Goal: Check status

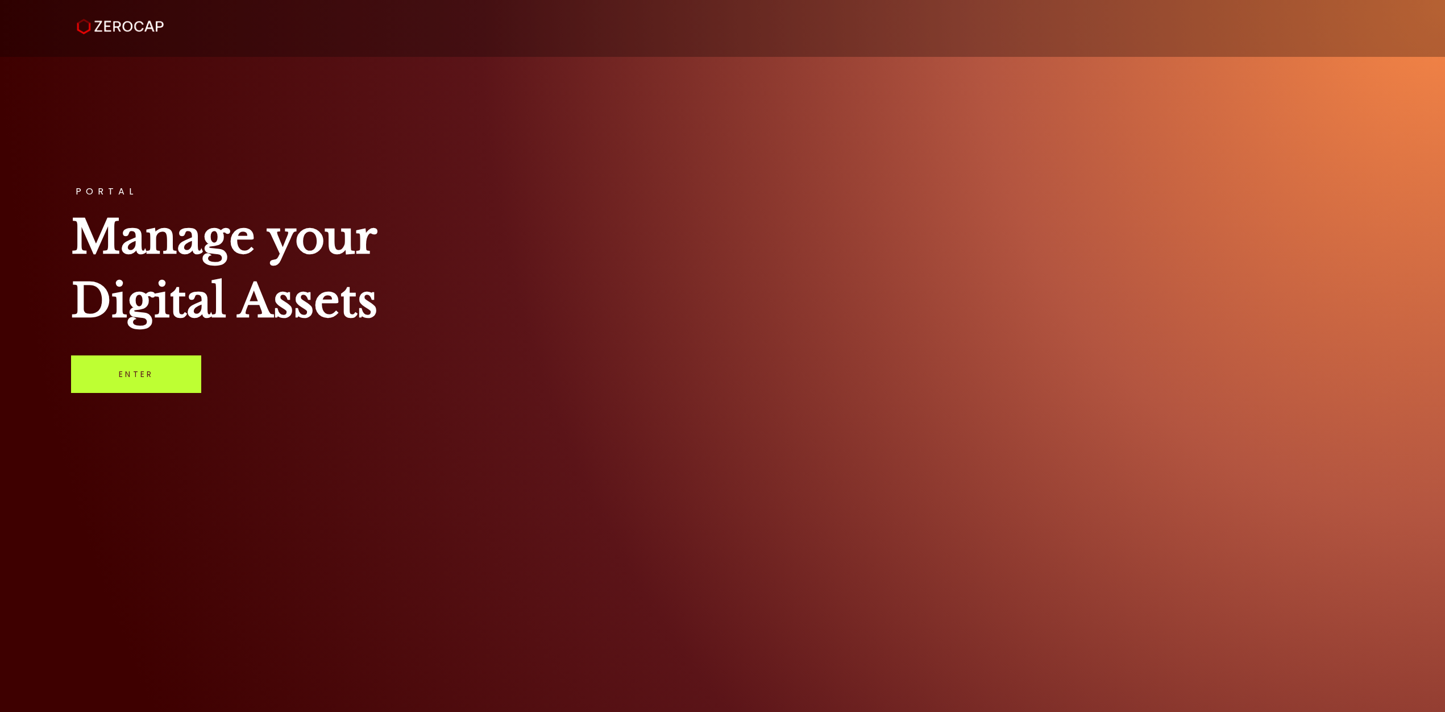
click at [102, 375] on link "Enter" at bounding box center [136, 374] width 130 height 38
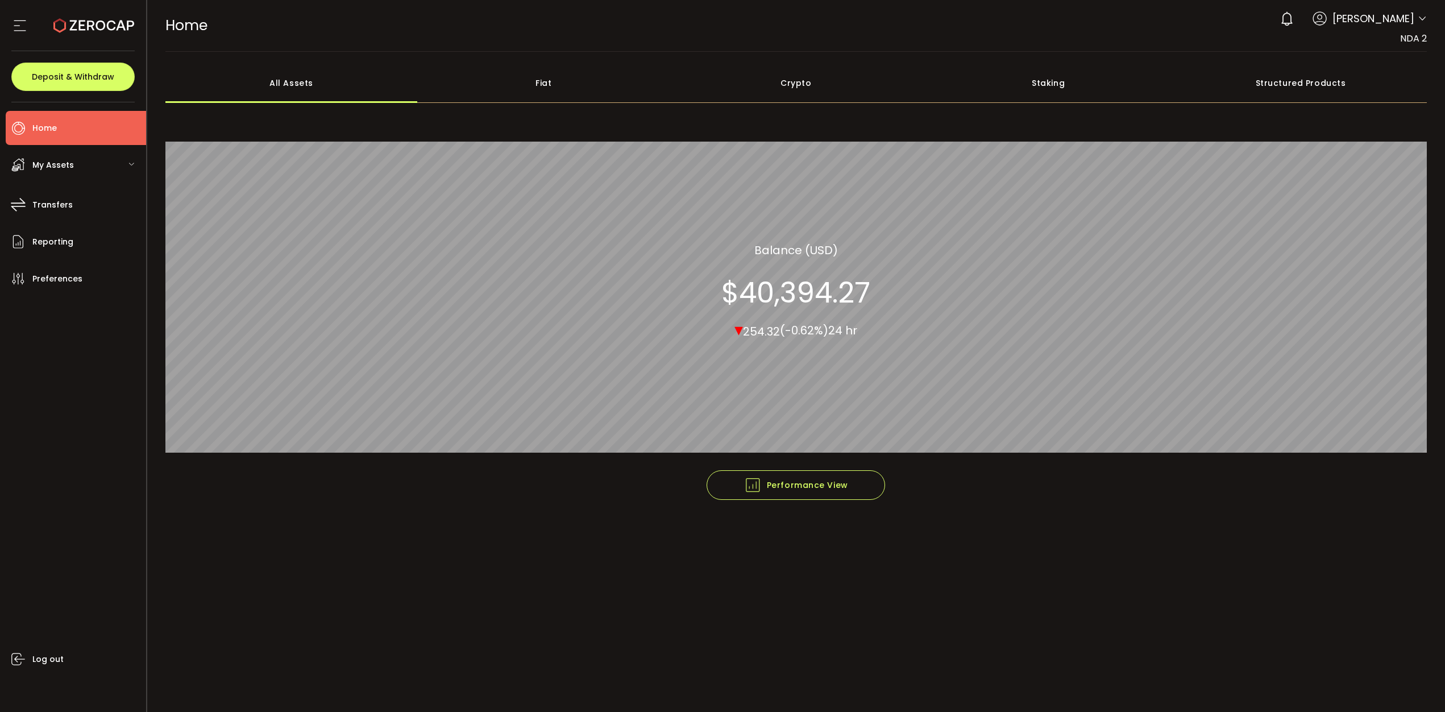
click at [83, 156] on div "My Assets" at bounding box center [76, 165] width 140 height 34
click at [88, 214] on li "Fiat" at bounding box center [76, 202] width 140 height 34
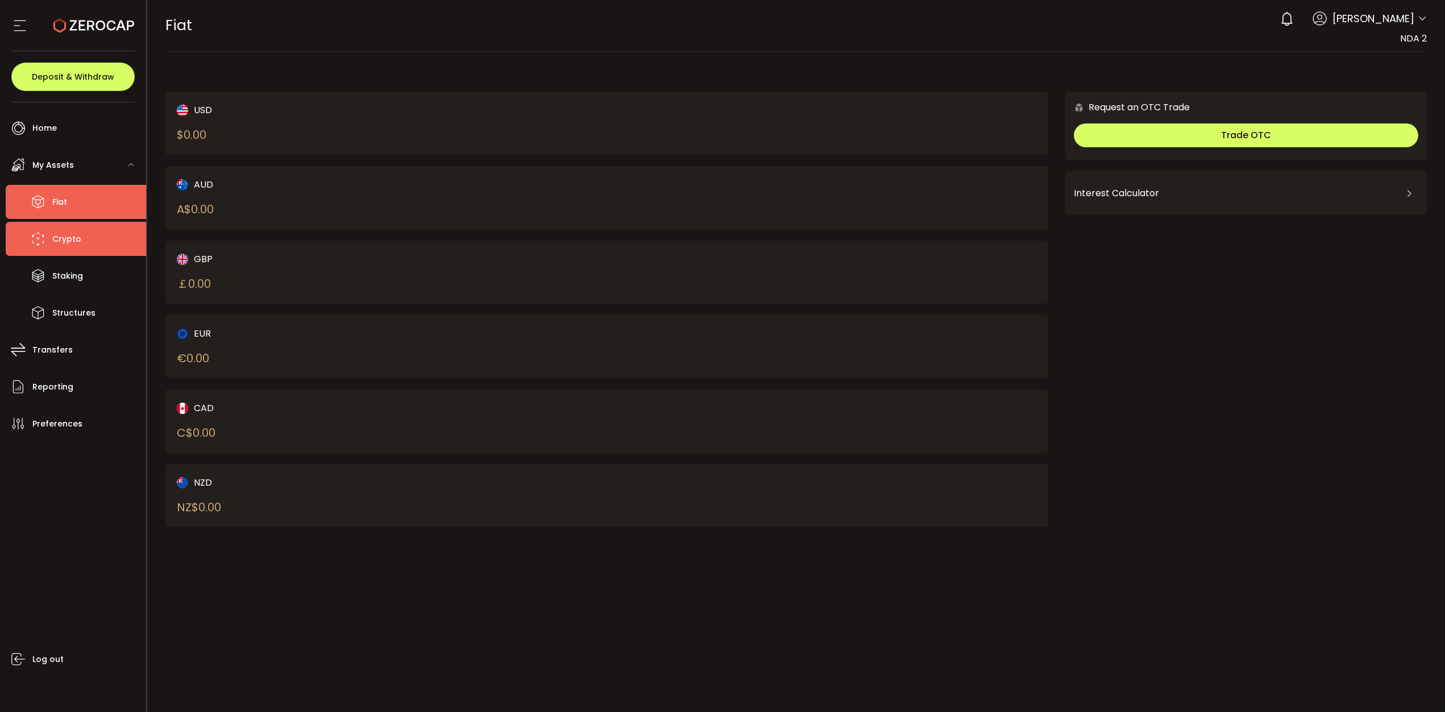
click at [82, 246] on li "Crypto" at bounding box center [76, 239] width 140 height 34
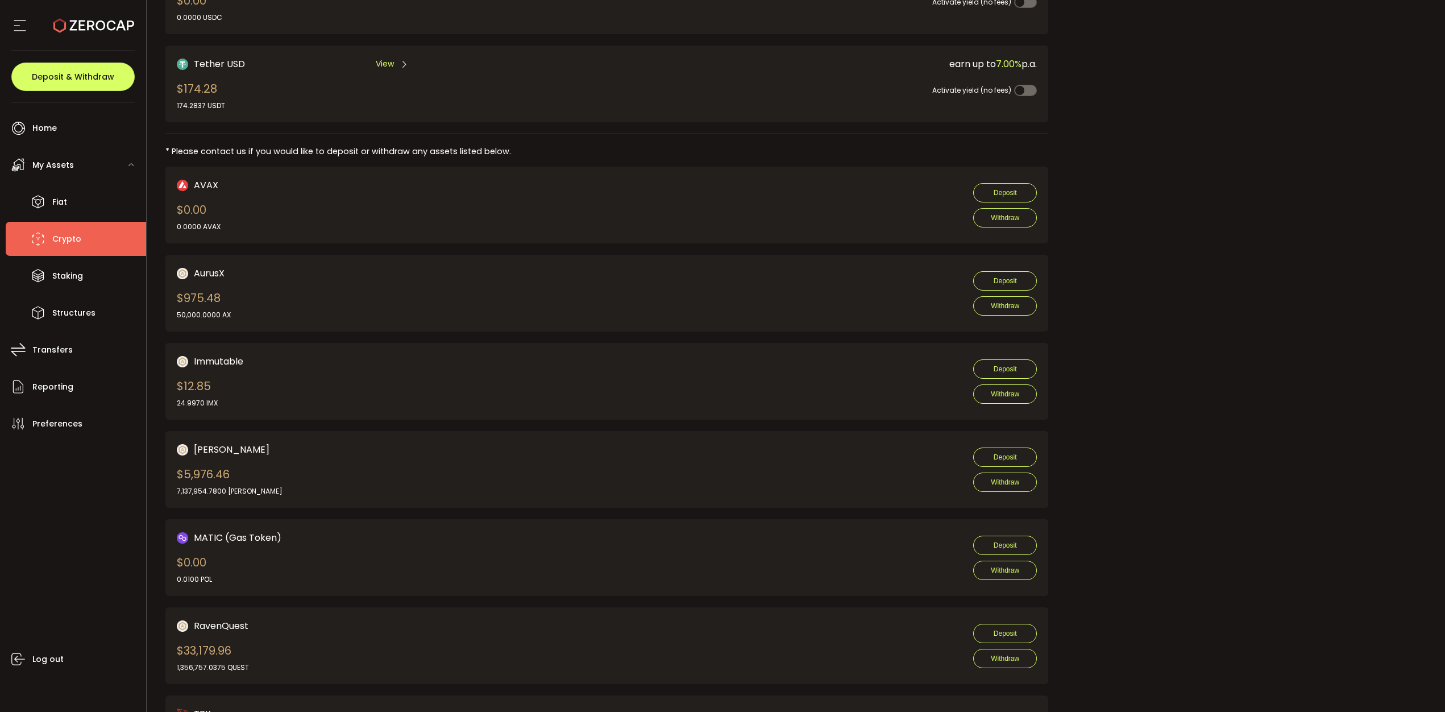
scroll to position [581, 0]
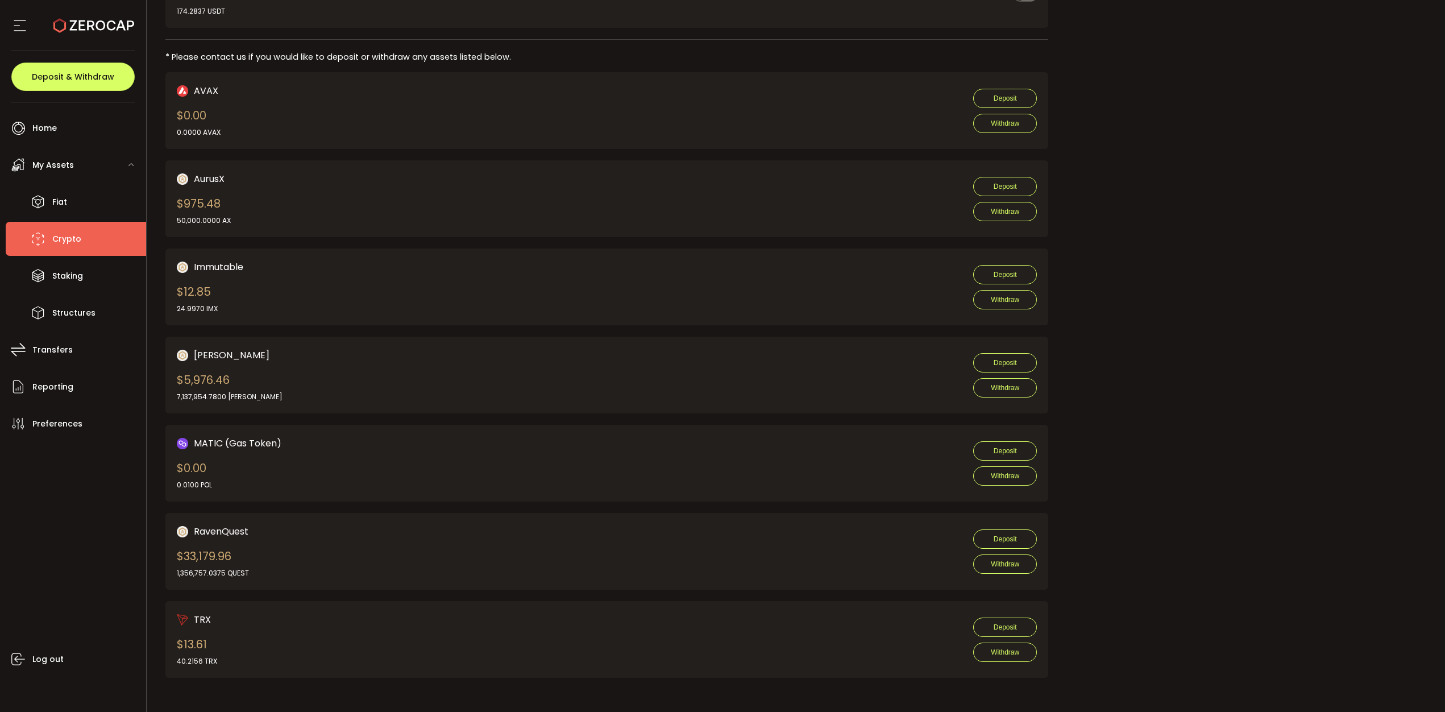
click at [206, 571] on div "1,356,757.0375 QUEST" at bounding box center [213, 573] width 72 height 10
drag, startPoint x: 172, startPoint y: 574, endPoint x: 211, endPoint y: 574, distance: 39.2
click at [211, 574] on div "RavenQuest $33,179.96 1,356,757.0375 QUEST Deposit Withdraw" at bounding box center [606, 551] width 883 height 77
click at [211, 573] on div "1,356,757.0375 QUEST" at bounding box center [213, 573] width 72 height 10
click at [204, 571] on div "1,356,757.0375 QUEST" at bounding box center [213, 573] width 72 height 10
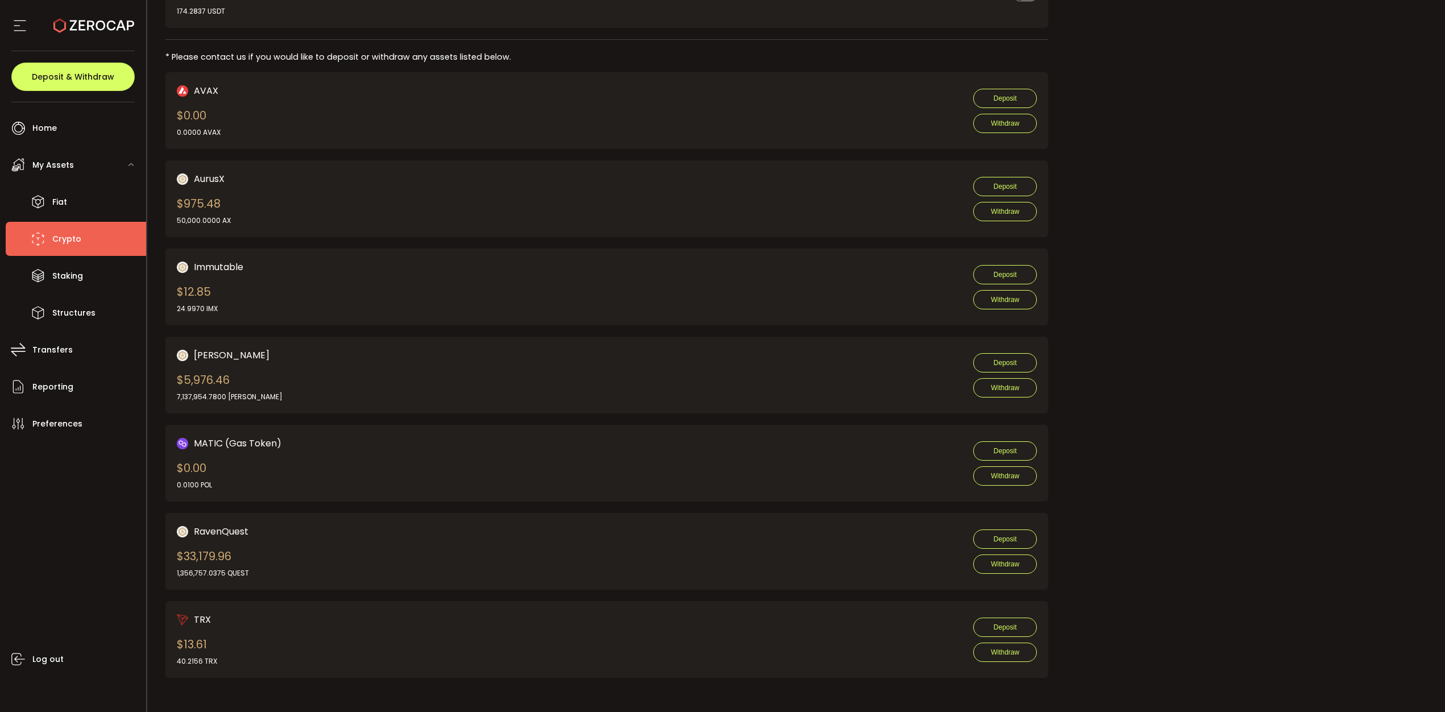
drag, startPoint x: 207, startPoint y: 572, endPoint x: 177, endPoint y: 572, distance: 29.6
click at [177, 572] on div "1,356,757.0375 QUEST" at bounding box center [213, 573] width 72 height 10
copy div "1,356,757."
